Goal: Transaction & Acquisition: Purchase product/service

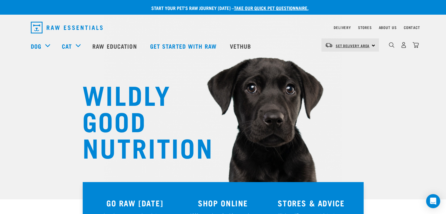
click at [368, 46] on span "Set Delivery Area" at bounding box center [353, 46] width 34 height 2
click at [346, 61] on link "[GEOGRAPHIC_DATA]" at bounding box center [349, 61] width 56 height 13
click at [403, 45] on img "dropdown navigation" at bounding box center [403, 45] width 6 height 6
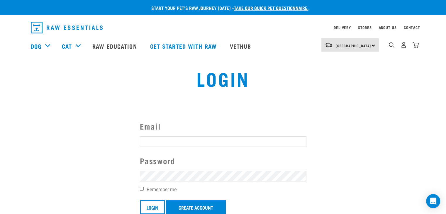
click at [201, 143] on input "Email" at bounding box center [223, 141] width 166 height 11
type input "danielle.nicholls86@yahoo.co.nz"
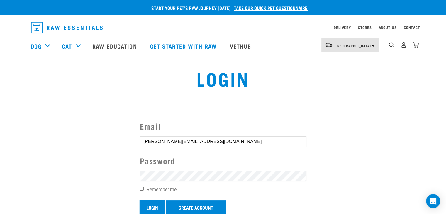
click at [154, 205] on input "Login" at bounding box center [152, 207] width 25 height 14
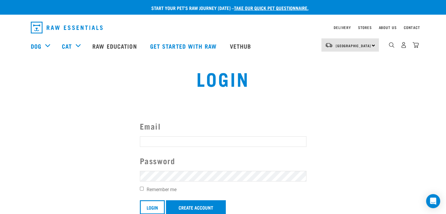
click at [13, 96] on button "delete" at bounding box center [11, 93] width 6 height 6
click at [178, 139] on input "Email" at bounding box center [223, 141] width 166 height 11
type input "danielle.nicholls86@yahoo.co.nz"
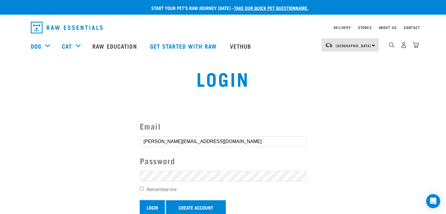
click at [154, 205] on input "Login" at bounding box center [152, 207] width 25 height 14
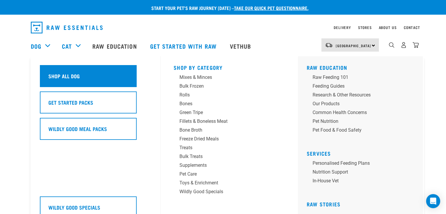
click at [73, 72] on div "Shop All Dog" at bounding box center [88, 76] width 97 height 22
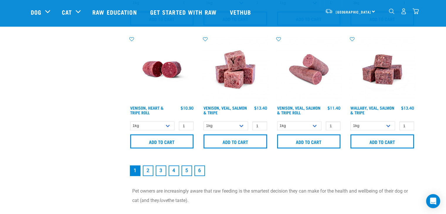
scroll to position [865, 0]
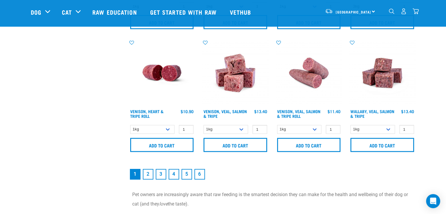
click at [148, 176] on link "2" at bounding box center [148, 174] width 11 height 11
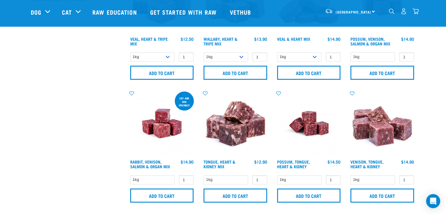
scroll to position [203, 0]
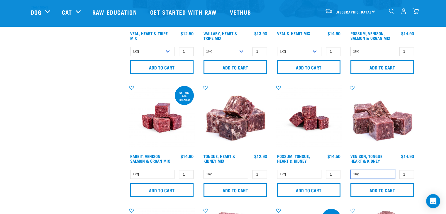
click at [379, 172] on select "1kg" at bounding box center [372, 174] width 45 height 9
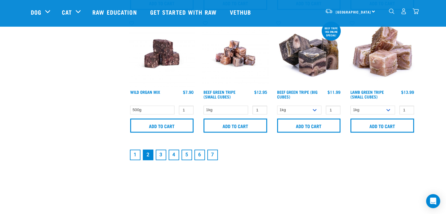
scroll to position [880, 0]
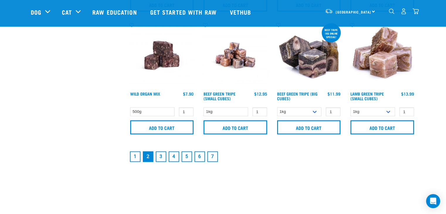
click at [162, 154] on link "3" at bounding box center [161, 156] width 11 height 11
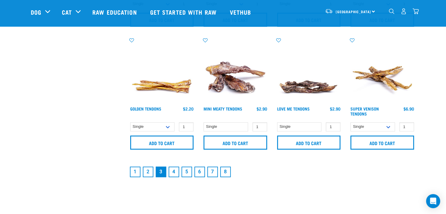
scroll to position [867, 0]
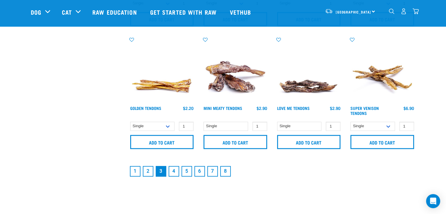
click at [131, 170] on link "1" at bounding box center [135, 171] width 11 height 11
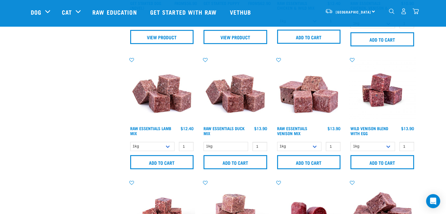
scroll to position [358, 0]
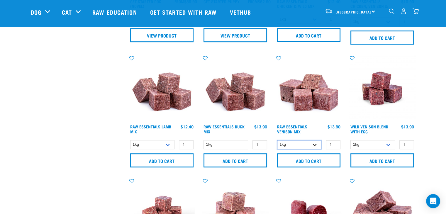
click at [316, 144] on select "1kg 3kg" at bounding box center [299, 144] width 45 height 9
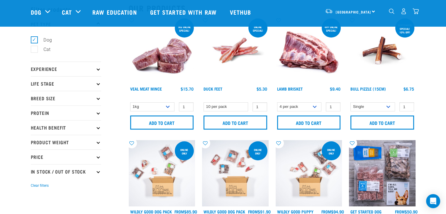
scroll to position [0, 0]
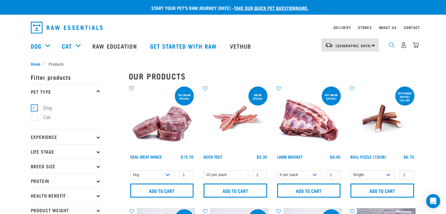
click at [394, 46] on img "dropdown navigation" at bounding box center [392, 45] width 6 height 6
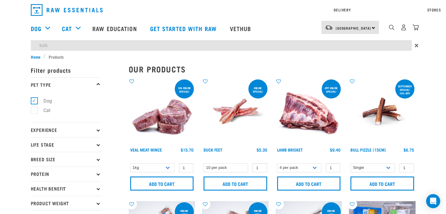
type input "bulk"
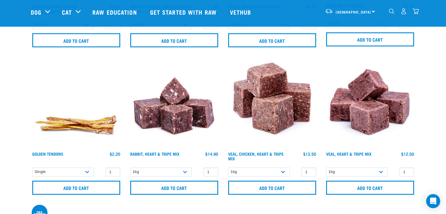
scroll to position [775, 0]
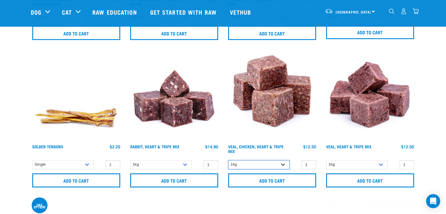
click at [284, 164] on select "1kg 3kg" at bounding box center [259, 164] width 62 height 9
click at [382, 161] on select "1kg 3kg" at bounding box center [357, 164] width 62 height 9
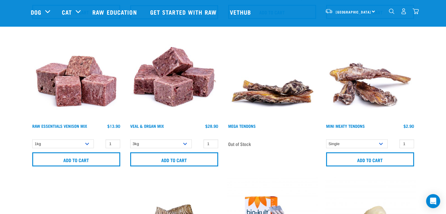
scroll to position [1238, 0]
click at [187, 142] on select "3kg" at bounding box center [161, 143] width 62 height 9
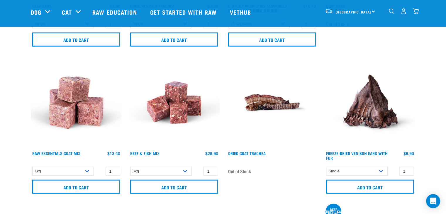
scroll to position [1498, 0]
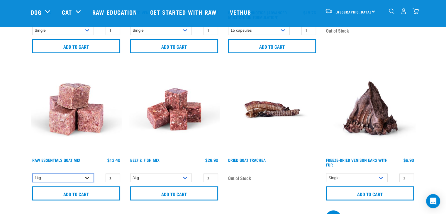
click at [91, 174] on select "1kg 3kg" at bounding box center [63, 177] width 62 height 9
click at [188, 175] on select "3kg Bulk (10kg)" at bounding box center [161, 177] width 62 height 9
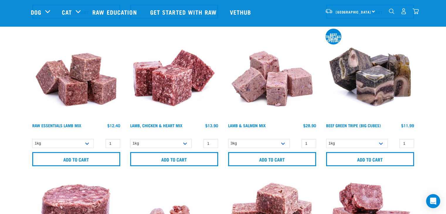
scroll to position [1693, 0]
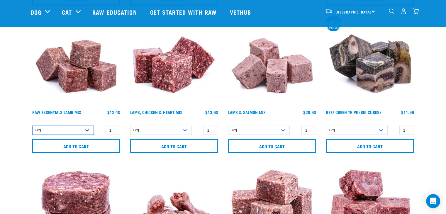
click at [89, 128] on select "1kg 3kg Bulk (10kg) Bulk (20kg)" at bounding box center [63, 130] width 62 height 9
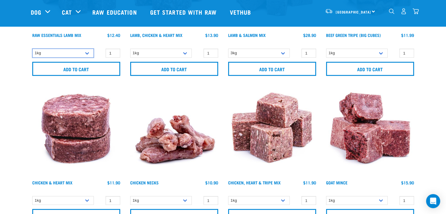
scroll to position [1823, 0]
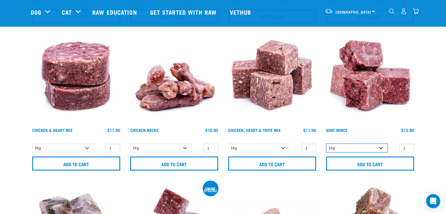
click at [380, 144] on select "1kg 3kg" at bounding box center [357, 148] width 62 height 9
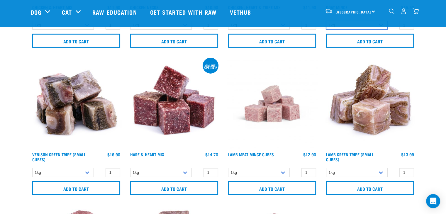
scroll to position [1978, 0]
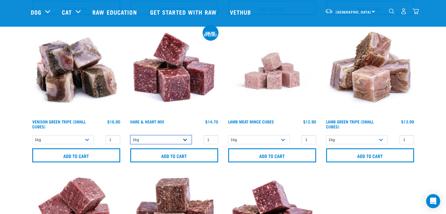
click at [185, 135] on select "1kg" at bounding box center [161, 139] width 62 height 9
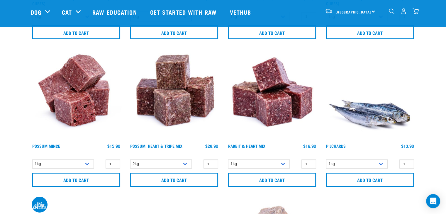
scroll to position [2119, 0]
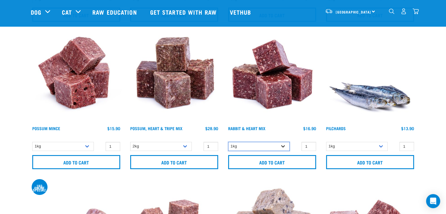
click at [281, 144] on select "1kg 3kg" at bounding box center [259, 146] width 62 height 9
click at [362, 145] on select "1kg" at bounding box center [357, 146] width 62 height 9
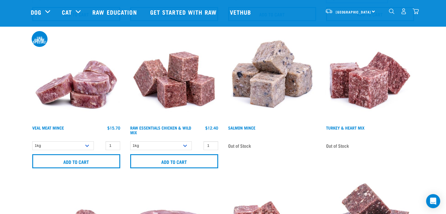
scroll to position [2268, 0]
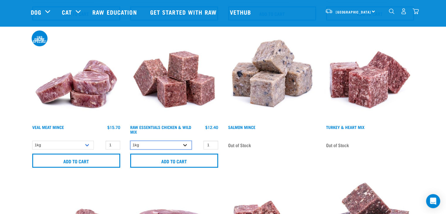
click at [184, 141] on select "1kg 3kg Bulk (10kg) Bulk (20kg)" at bounding box center [161, 145] width 62 height 9
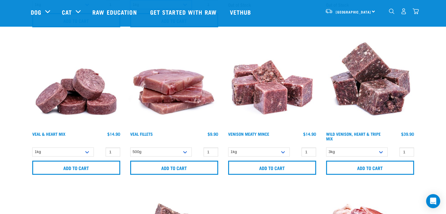
scroll to position [2408, 0]
click at [284, 148] on select "1kg" at bounding box center [259, 151] width 62 height 9
click at [382, 148] on select "3kg" at bounding box center [357, 151] width 62 height 9
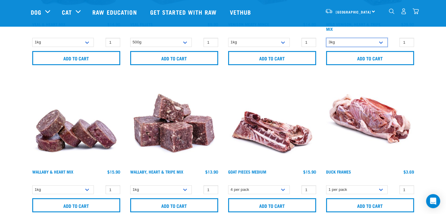
scroll to position [2533, 0]
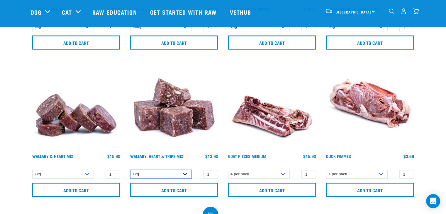
click at [184, 170] on select "1kg 3kg" at bounding box center [161, 174] width 62 height 9
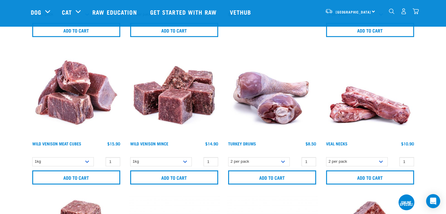
scroll to position [2852, 0]
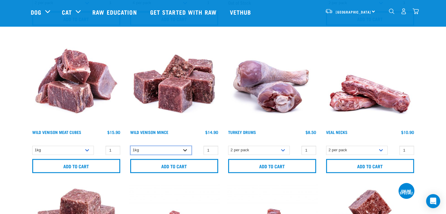
click at [186, 146] on select "1kg 3kg" at bounding box center [161, 150] width 62 height 9
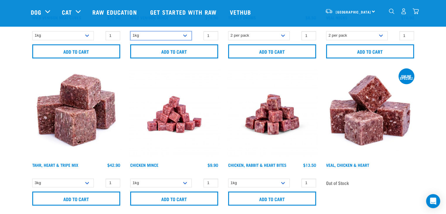
scroll to position [2969, 0]
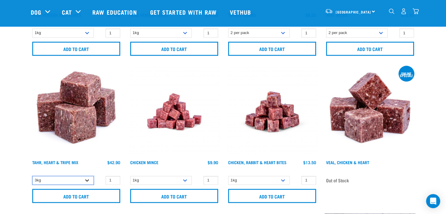
click at [89, 176] on select "3kg" at bounding box center [63, 180] width 62 height 9
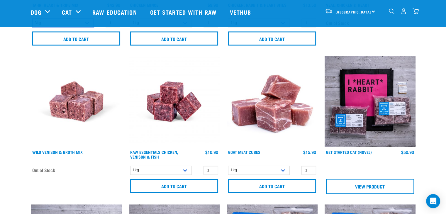
scroll to position [3127, 0]
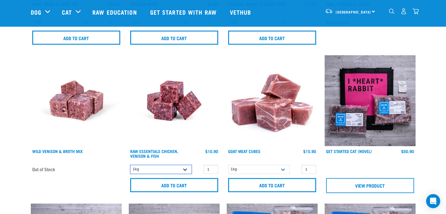
click at [184, 165] on select "1kg 3kg" at bounding box center [161, 169] width 62 height 9
click at [280, 166] on select "1kg" at bounding box center [259, 169] width 62 height 9
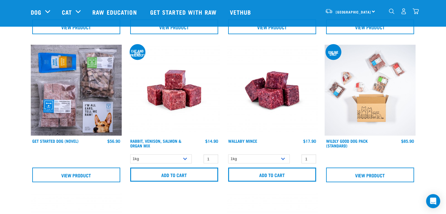
scroll to position [3434, 0]
click at [184, 154] on select "1kg" at bounding box center [161, 158] width 62 height 9
click at [283, 154] on select "1kg" at bounding box center [259, 158] width 62 height 9
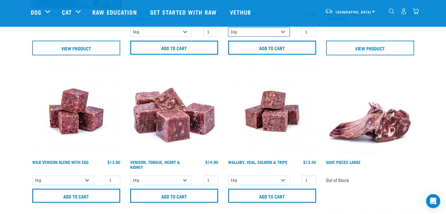
scroll to position [3569, 0]
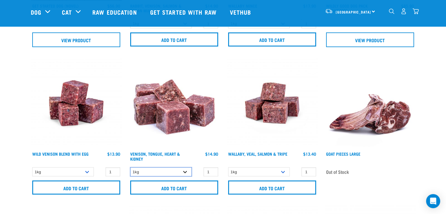
click at [190, 167] on select "1kg" at bounding box center [161, 171] width 62 height 9
click at [86, 167] on select "1kg 3kg Bulk (10kg)" at bounding box center [63, 171] width 62 height 9
click at [285, 167] on select "1kg 3kg" at bounding box center [259, 171] width 62 height 9
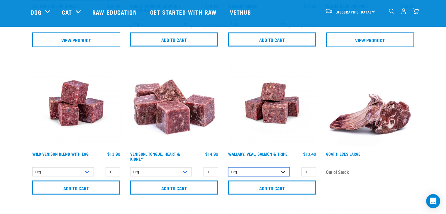
click at [285, 167] on select "1kg 3kg" at bounding box center [259, 171] width 62 height 9
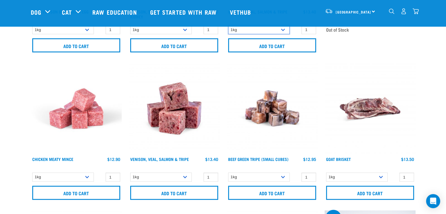
scroll to position [3711, 0]
click at [184, 172] on select "1kg 3kg" at bounding box center [161, 176] width 62 height 9
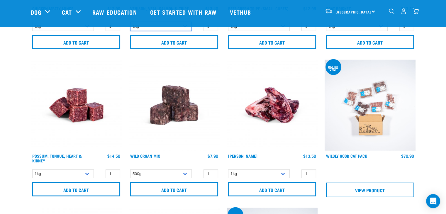
scroll to position [3862, 0]
click at [86, 169] on select "1kg" at bounding box center [63, 173] width 62 height 9
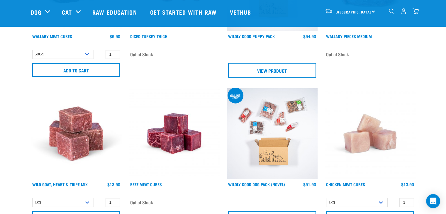
scroll to position [4129, 0]
click at [84, 198] on select "1kg 3kg" at bounding box center [63, 202] width 62 height 9
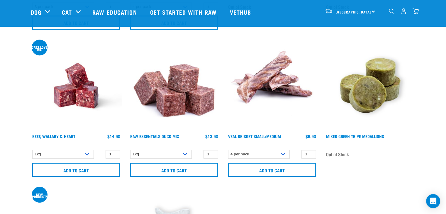
scroll to position [4768, 0]
click at [184, 149] on div "1kg 1 0 100 0" at bounding box center [174, 154] width 91 height 10
click at [184, 149] on select "1kg" at bounding box center [161, 153] width 62 height 9
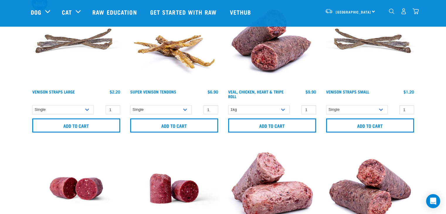
scroll to position [2, 0]
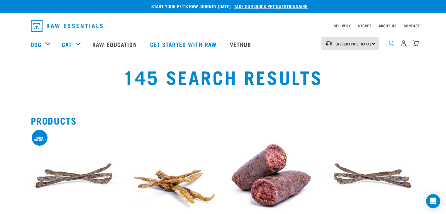
click at [390, 45] on img "dropdown navigation" at bounding box center [392, 43] width 6 height 6
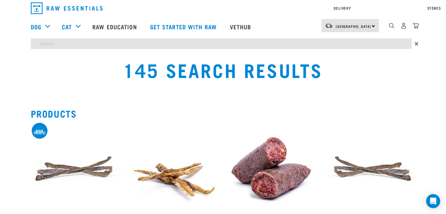
scroll to position [0, 0]
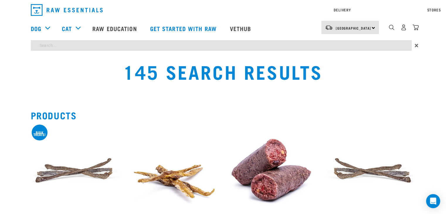
type input "bulk meat"
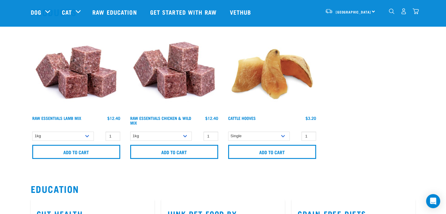
scroll to position [68, 0]
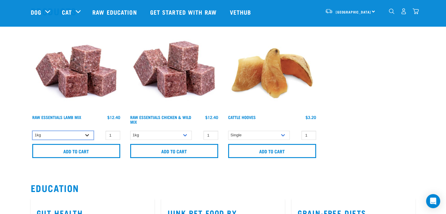
click at [88, 134] on select "1kg 3kg Bulk (10kg) Bulk (20kg)" at bounding box center [63, 135] width 62 height 9
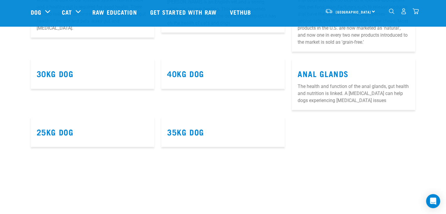
scroll to position [304, 0]
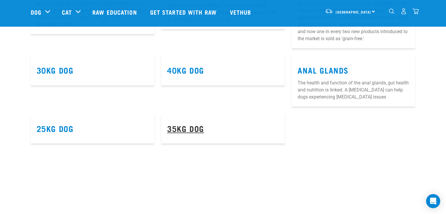
click at [179, 129] on link "35kg Dog" at bounding box center [185, 128] width 37 height 4
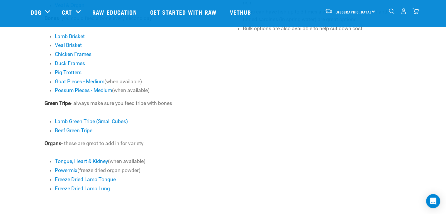
scroll to position [313, 0]
